Goal: Information Seeking & Learning: Learn about a topic

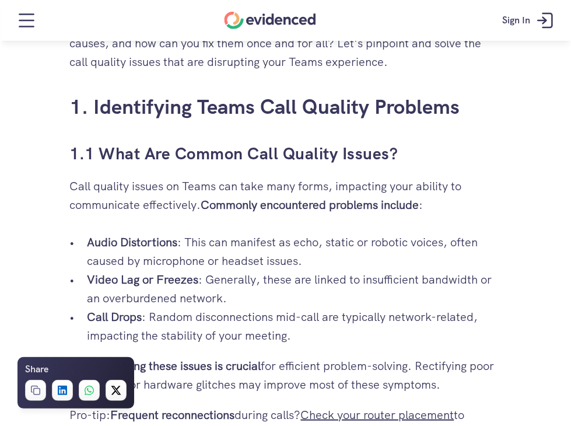
scroll to position [583, 0]
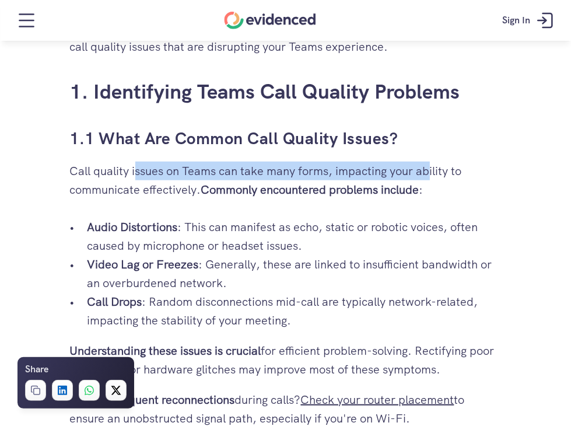
drag, startPoint x: 144, startPoint y: 171, endPoint x: 432, endPoint y: 165, distance: 287.7
click at [431, 165] on p "Call quality issues on Teams can take many forms, impacting your ability to com…" at bounding box center [286, 180] width 432 height 37
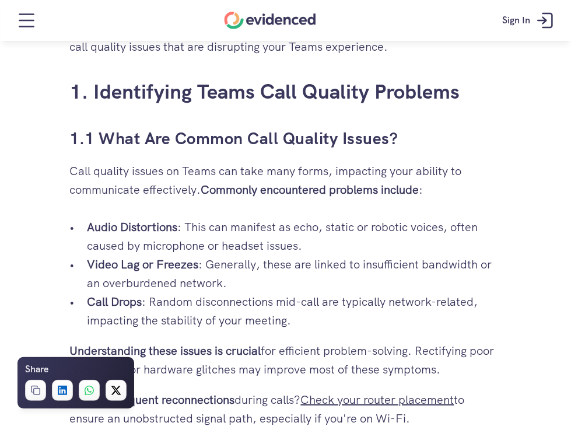
click at [435, 166] on p "Call quality issues on Teams can take many forms, impacting your ability to com…" at bounding box center [286, 180] width 432 height 37
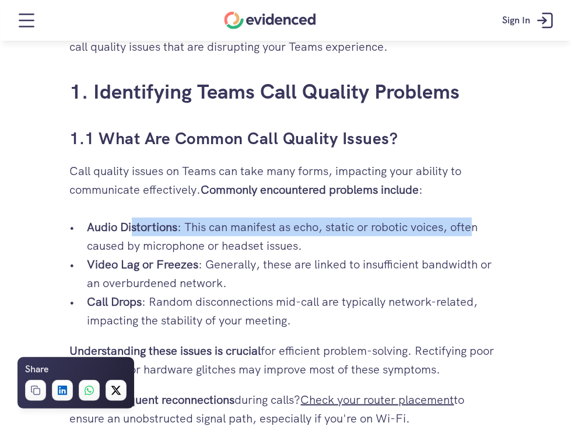
drag, startPoint x: 239, startPoint y: 229, endPoint x: 476, endPoint y: 230, distance: 236.8
click at [476, 230] on p "Audio Distortions : This can manifest as echo, static or robotic voices, often …" at bounding box center [295, 236] width 414 height 37
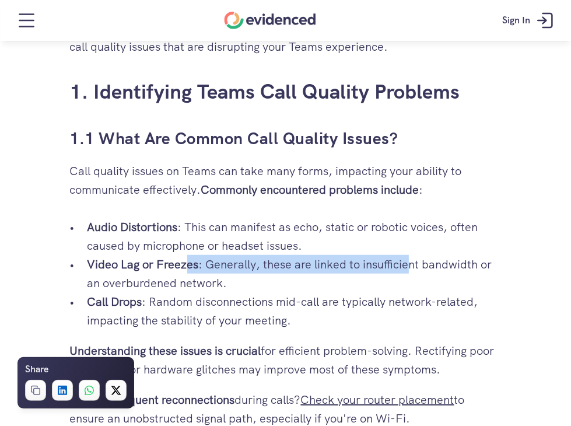
drag, startPoint x: 284, startPoint y: 263, endPoint x: 419, endPoint y: 261, distance: 135.9
click at [411, 260] on p "Video Lag or Freezes : Generally, these are linked to insufficient bandwidth or…" at bounding box center [295, 273] width 414 height 37
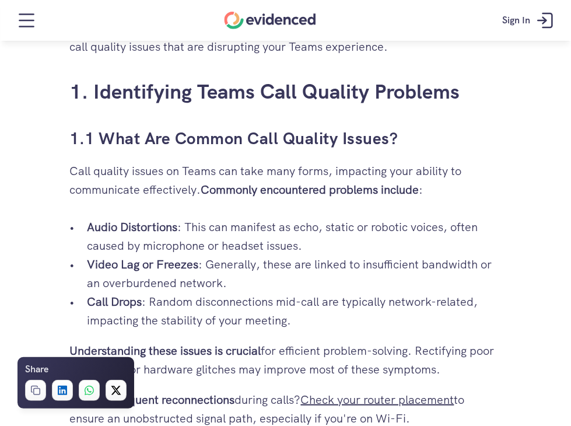
click at [420, 261] on p "Video Lag or Freezes : Generally, these are linked to insufficient bandwidth or…" at bounding box center [295, 273] width 414 height 37
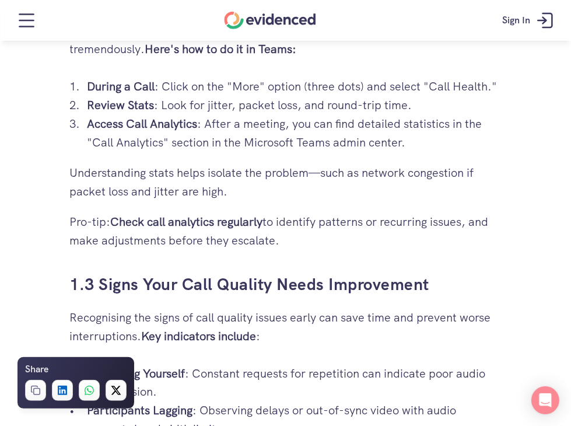
scroll to position [1050, 0]
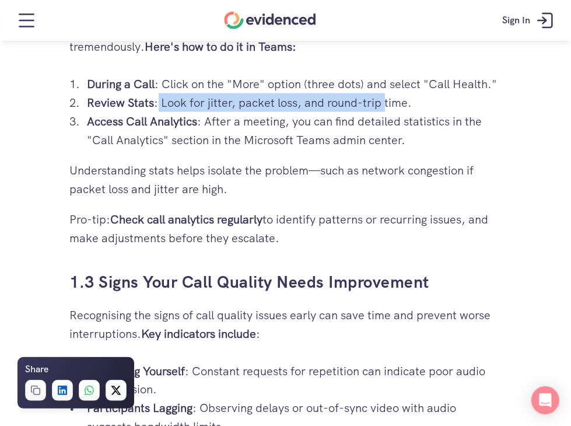
drag, startPoint x: 180, startPoint y: 102, endPoint x: 384, endPoint y: 105, distance: 204.2
click at [384, 105] on p "Review Stats : Look for jitter, packet loss, and round-trip time." at bounding box center [295, 102] width 414 height 19
click at [384, 104] on p "Review Stats : Look for jitter, packet loss, and round-trip time." at bounding box center [295, 102] width 414 height 19
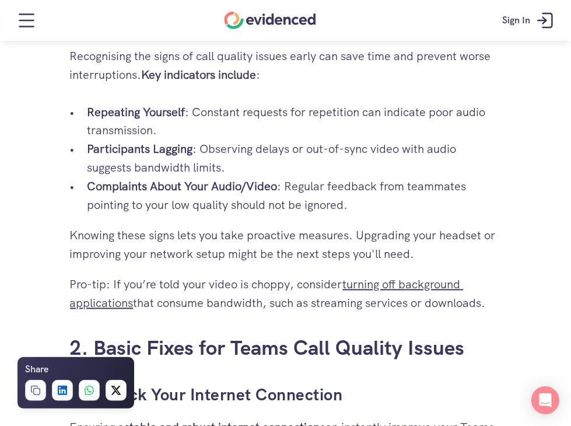
scroll to position [1283, 0]
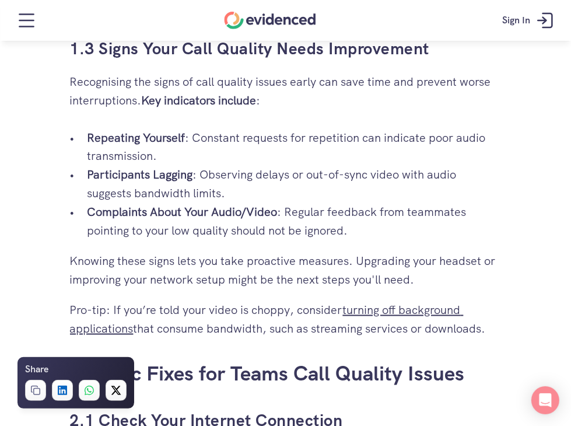
drag, startPoint x: 247, startPoint y: 138, endPoint x: 476, endPoint y: 145, distance: 229.4
click at [476, 145] on p "Repeating Yourself : Constant requests for repetition can indicate poor audio t…" at bounding box center [295, 146] width 414 height 37
drag, startPoint x: 245, startPoint y: 177, endPoint x: 442, endPoint y: 170, distance: 196.7
click at [442, 170] on p "Participants Lagging : Observing delays or out-of-sync video with audio suggest…" at bounding box center [295, 184] width 414 height 37
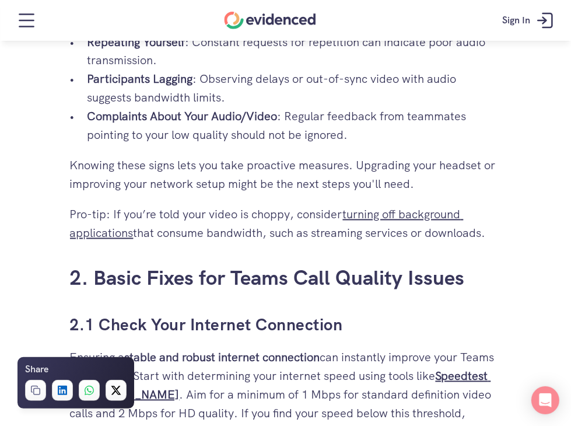
scroll to position [1400, 0]
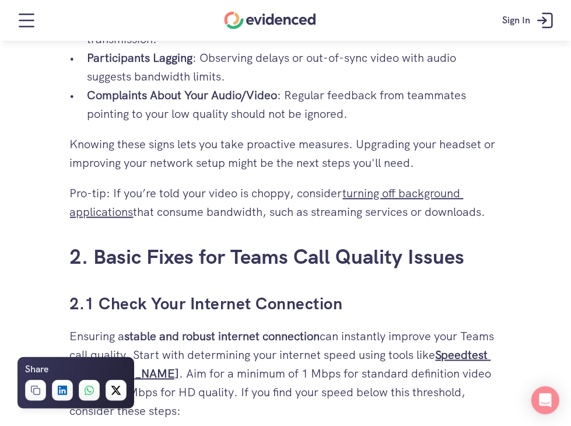
drag, startPoint x: 142, startPoint y: 152, endPoint x: 422, endPoint y: 149, distance: 280.0
click at [422, 150] on p "Knowing these signs lets you take proactive measures. Upgrading your headset or…" at bounding box center [286, 153] width 432 height 37
click at [422, 148] on p "Knowing these signs lets you take proactive measures. Upgrading your headset or…" at bounding box center [286, 153] width 432 height 37
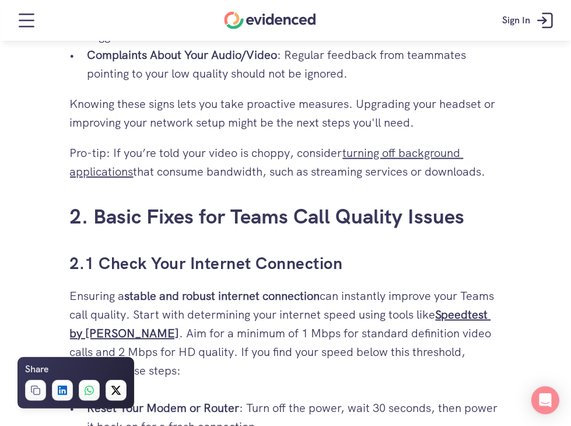
scroll to position [1517, 0]
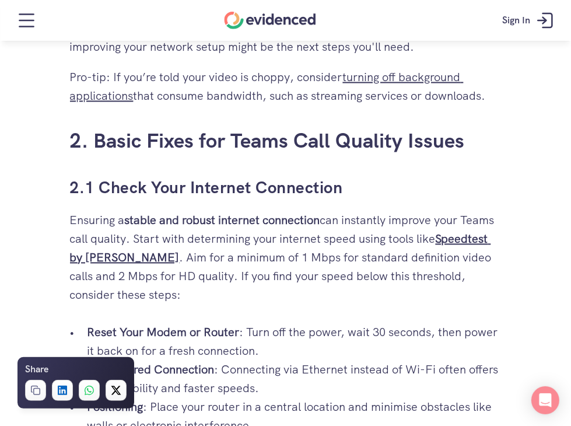
drag, startPoint x: 91, startPoint y: 222, endPoint x: 432, endPoint y: 225, distance: 340.7
click at [432, 225] on p "Ensuring a stable and robust internet connection can instantly improve your Tea…" at bounding box center [286, 257] width 432 height 93
click at [434, 224] on p "Ensuring a stable and robust internet connection can instantly improve your Tea…" at bounding box center [286, 257] width 432 height 93
drag, startPoint x: 121, startPoint y: 232, endPoint x: 433, endPoint y: 231, distance: 312.1
click at [432, 233] on p "Ensuring a stable and robust internet connection can instantly improve your Tea…" at bounding box center [286, 257] width 432 height 93
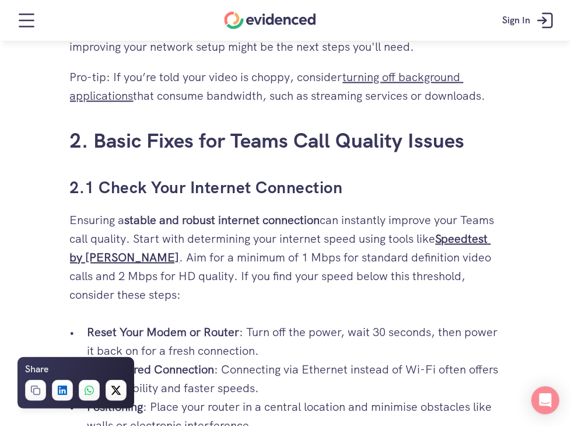
click at [433, 230] on p "Ensuring a stable and robust internet connection can instantly improve your Tea…" at bounding box center [286, 257] width 432 height 93
click at [392, 237] on p "Ensuring a stable and robust internet connection can instantly improve your Tea…" at bounding box center [286, 257] width 432 height 93
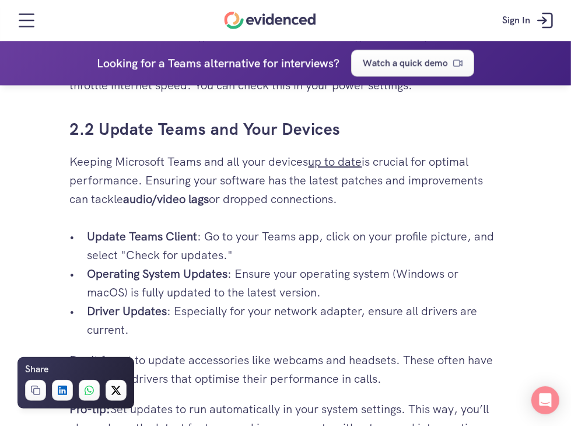
scroll to position [1983, 0]
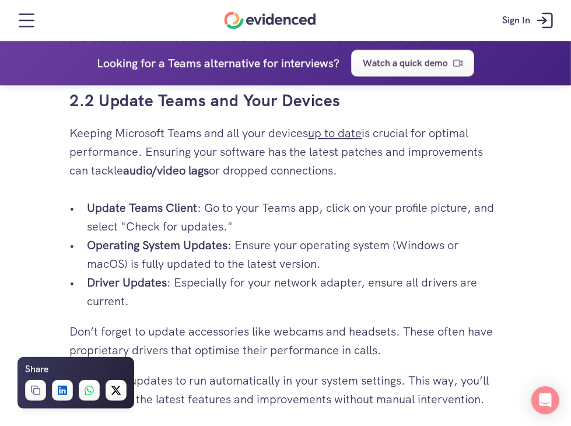
drag, startPoint x: 142, startPoint y: 171, endPoint x: 296, endPoint y: 170, distance: 154.6
click at [296, 170] on p "Keeping Microsoft Teams and all your devices up to date is crucial for optimal …" at bounding box center [286, 152] width 432 height 56
click at [195, 159] on p "Keeping Microsoft Teams and all your devices up to date is crucial for optimal …" at bounding box center [286, 152] width 432 height 56
drag, startPoint x: 232, startPoint y: 208, endPoint x: 449, endPoint y: 210, distance: 217.0
click at [449, 210] on p "Update Teams Client : Go to your Teams app, click on your profile picture, and …" at bounding box center [295, 216] width 414 height 37
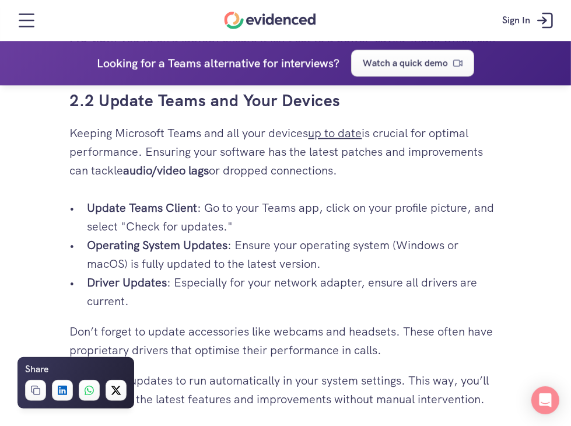
click at [473, 208] on p "Update Teams Client : Go to your Teams app, click on your profile picture, and …" at bounding box center [295, 216] width 414 height 37
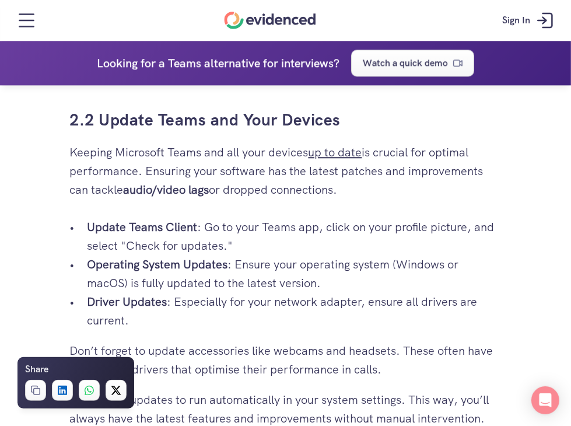
scroll to position [2042, 0]
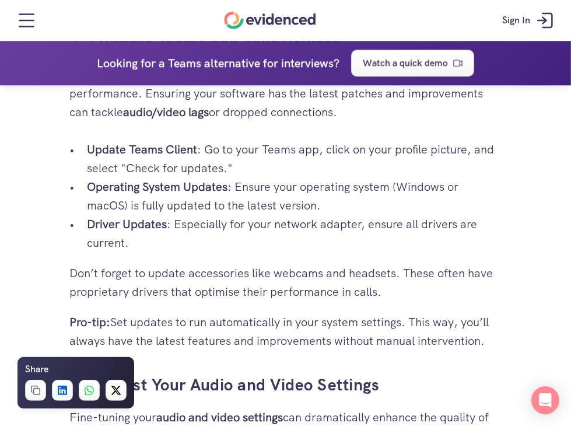
drag, startPoint x: 206, startPoint y: 288, endPoint x: 404, endPoint y: 270, distance: 199.2
click at [404, 270] on p "Don’t forget to update accessories like webcams and headsets. These often have …" at bounding box center [286, 282] width 432 height 37
click at [404, 269] on p "Don’t forget to update accessories like webcams and headsets. These often have …" at bounding box center [286, 282] width 432 height 37
drag, startPoint x: 128, startPoint y: 291, endPoint x: 418, endPoint y: 284, distance: 289.4
click at [418, 285] on p "Don’t forget to update accessories like webcams and headsets. These often have …" at bounding box center [286, 282] width 432 height 37
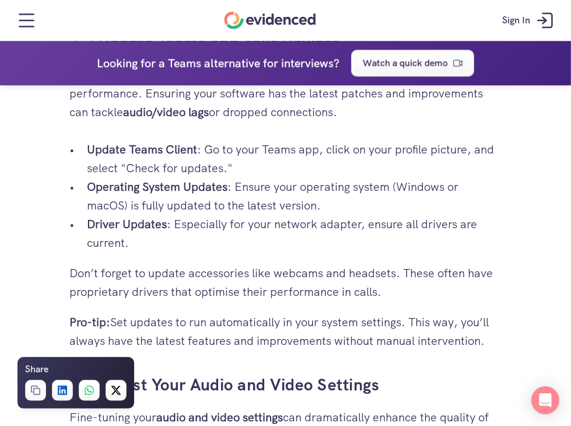
click at [311, 289] on p "Don’t forget to update accessories like webcams and headsets. These often have …" at bounding box center [286, 282] width 432 height 37
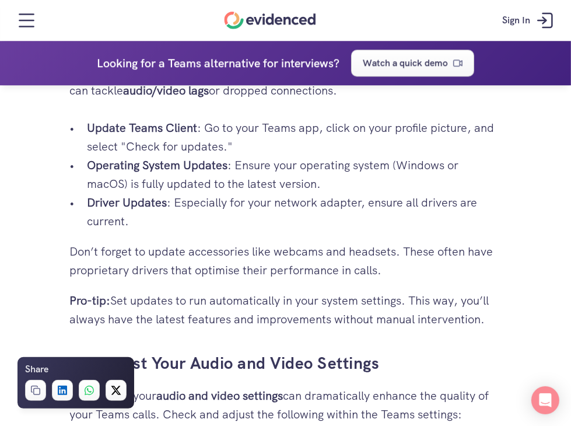
scroll to position [2100, 0]
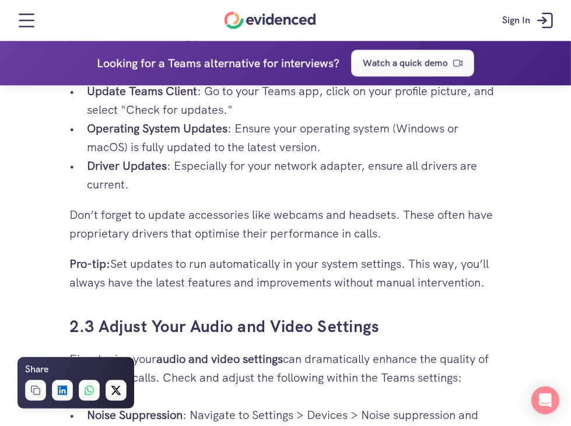
drag, startPoint x: 157, startPoint y: 265, endPoint x: 416, endPoint y: 267, distance: 259.0
click at [416, 267] on p "Pro-tip: Set updates to run automatically in your system settings. This way, yo…" at bounding box center [286, 272] width 432 height 37
click at [424, 267] on p "Pro-tip: Set updates to run automatically in your system settings. This way, yo…" at bounding box center [286, 272] width 432 height 37
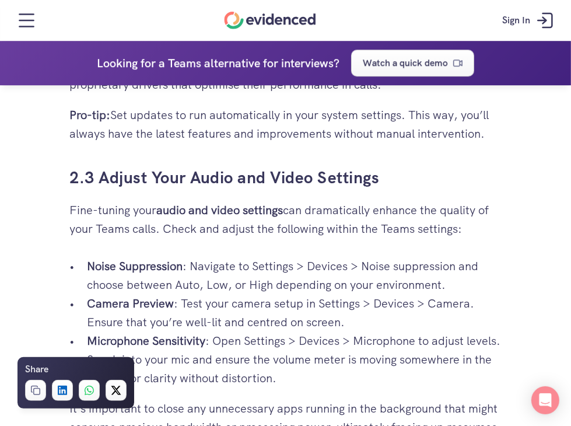
scroll to position [2275, 0]
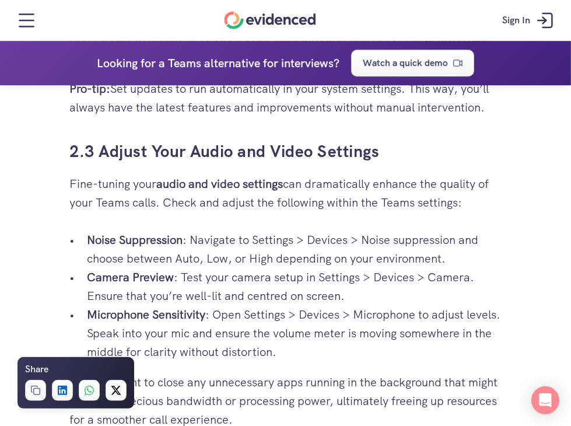
drag, startPoint x: 262, startPoint y: 190, endPoint x: 450, endPoint y: 186, distance: 188.5
click at [449, 186] on p "Fine-tuning your audio and video settings can dramatically enhance the quality …" at bounding box center [286, 192] width 432 height 37
click at [450, 186] on p "Fine-tuning your audio and video settings can dramatically enhance the quality …" at bounding box center [286, 192] width 432 height 37
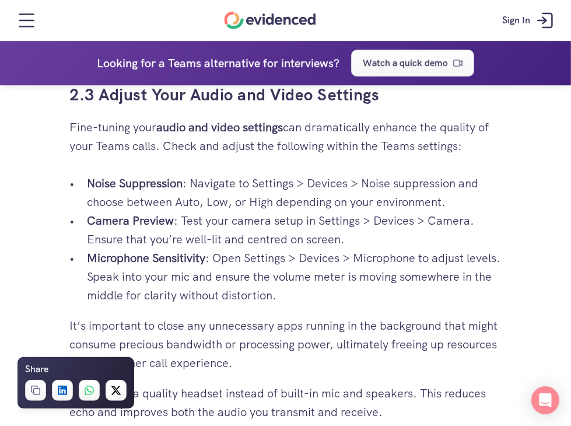
scroll to position [2333, 0]
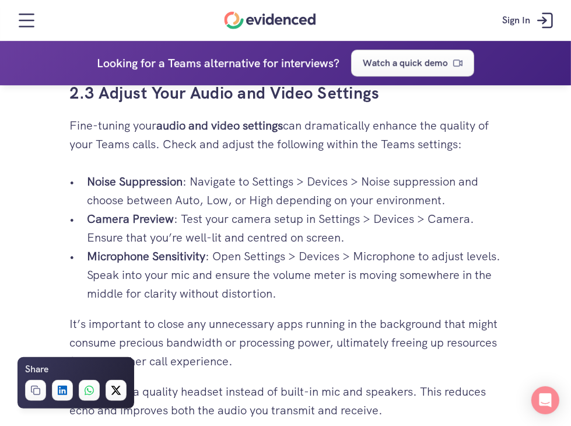
drag, startPoint x: 233, startPoint y: 183, endPoint x: 467, endPoint y: 190, distance: 233.4
click at [467, 190] on p "Noise Suppression : Navigate to Settings > Devices > Noise suppression and choo…" at bounding box center [295, 190] width 414 height 37
click at [470, 190] on p "Noise Suppression : Navigate to Settings > Devices > Noise suppression and choo…" at bounding box center [295, 190] width 414 height 37
drag, startPoint x: 243, startPoint y: 256, endPoint x: 513, endPoint y: 255, distance: 269.5
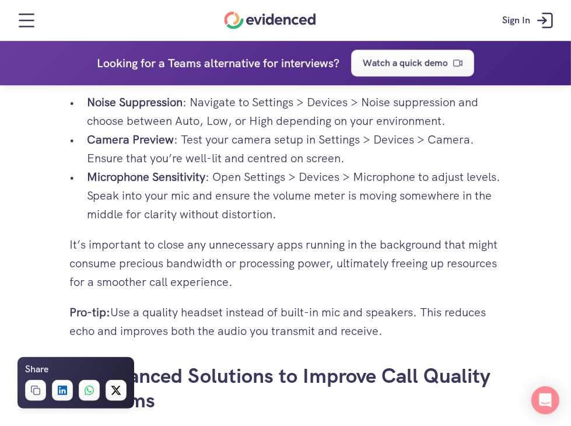
scroll to position [2450, 0]
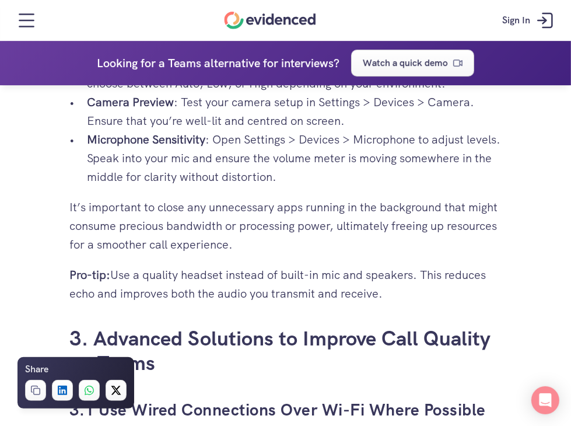
drag, startPoint x: 175, startPoint y: 274, endPoint x: 362, endPoint y: 275, distance: 186.7
click at [362, 275] on p "Pro-tip: Use a quality headset instead of built-in mic and speakers. This reduc…" at bounding box center [286, 283] width 432 height 37
click at [364, 274] on p "Pro-tip: Use a quality headset instead of built-in mic and speakers. This reduc…" at bounding box center [286, 283] width 432 height 37
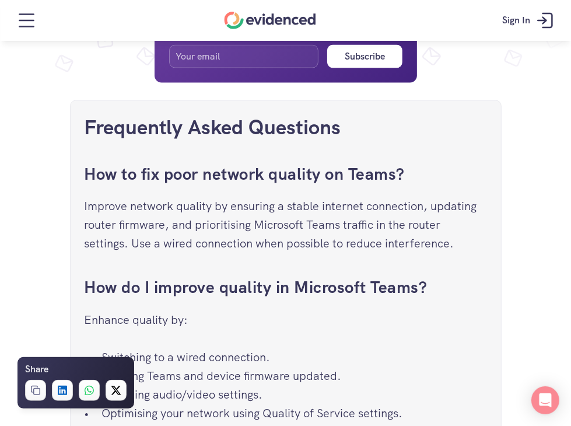
scroll to position [4265, 0]
